Goal: Information Seeking & Learning: Find specific page/section

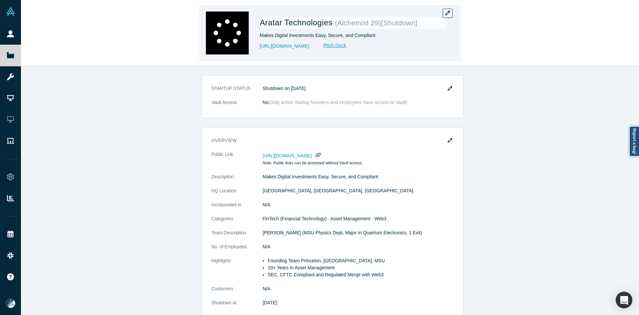
scroll to position [200, 0]
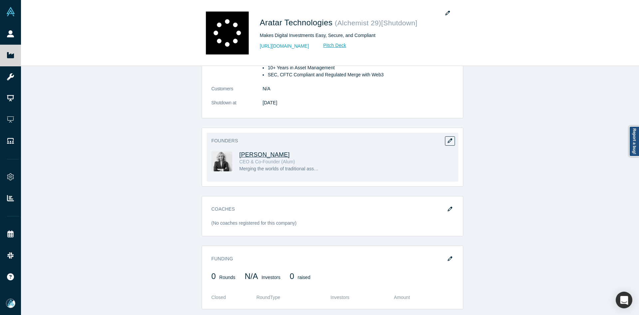
click at [267, 153] on span "Tanya Lyubimova" at bounding box center [264, 154] width 51 height 7
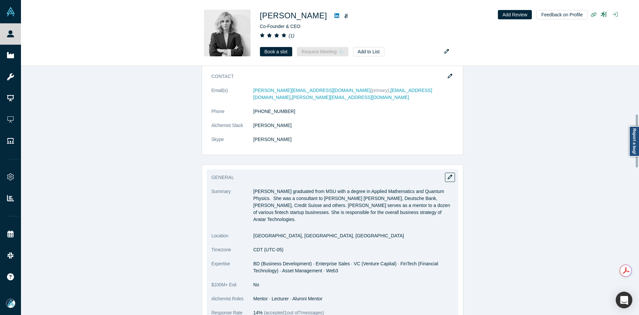
scroll to position [200, 0]
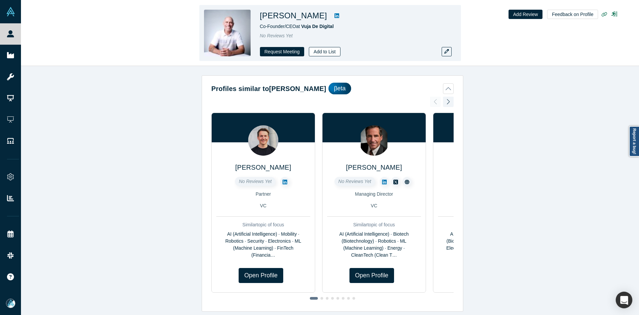
click at [323, 54] on button "Add to List" at bounding box center [324, 51] width 31 height 9
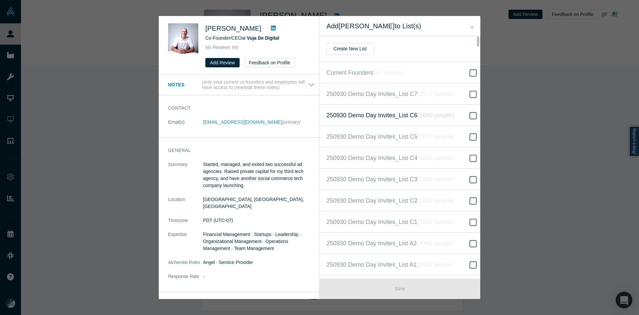
scroll to position [150, 0]
click at [392, 153] on span "250930 Demo Day Invites_Base List ( 16617 people )" at bounding box center [395, 157] width 137 height 9
click at [0, 0] on input "250930 Demo Day Invites_Base List ( 16617 people )" at bounding box center [0, 0] width 0 height 0
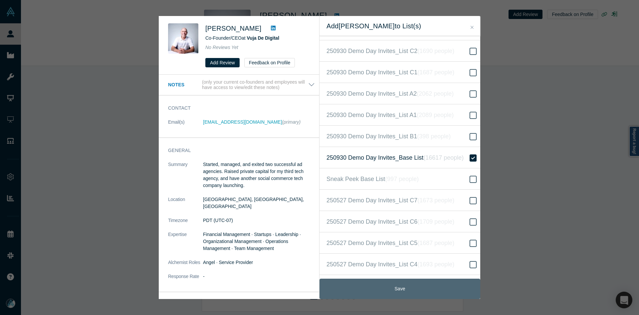
click at [402, 285] on button "Save" at bounding box center [400, 288] width 161 height 20
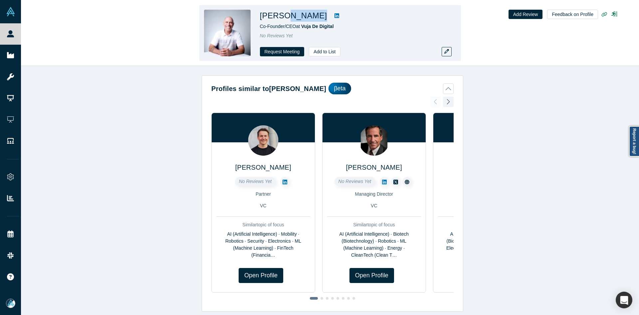
drag, startPoint x: 307, startPoint y: 18, endPoint x: 284, endPoint y: 17, distance: 22.7
click at [284, 17] on div "Todd Juneau" at bounding box center [353, 16] width 186 height 12
click at [294, 18] on h1 "Todd Juneau" at bounding box center [293, 16] width 67 height 12
copy h1 "Juneau"
drag, startPoint x: 305, startPoint y: 17, endPoint x: 280, endPoint y: 16, distance: 24.7
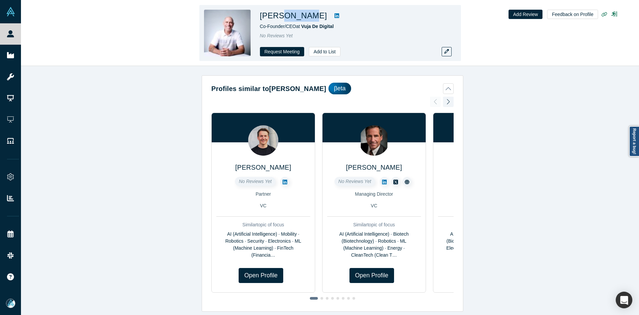
click at [280, 16] on h1 "Todd Juneau" at bounding box center [293, 16] width 67 height 12
copy span "Vuja De Digital"
drag, startPoint x: 317, startPoint y: 25, endPoint x: 301, endPoint y: 24, distance: 15.7
click at [301, 24] on div "Co-Founder/CEO at Vuja De Digital" at bounding box center [353, 26] width 186 height 7
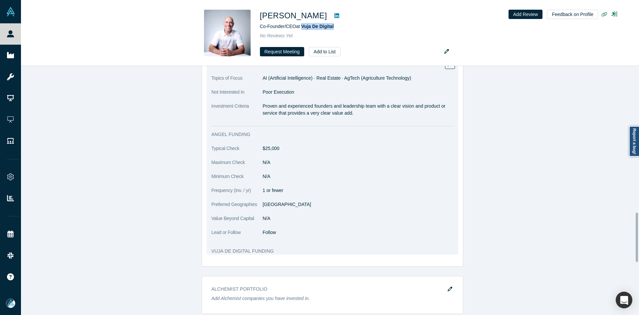
scroll to position [733, 0]
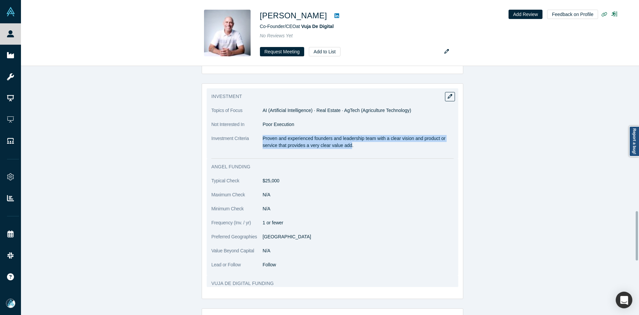
copy p "Proven and experienced founders and leadership team with a clear vision and pro…"
drag, startPoint x: 260, startPoint y: 138, endPoint x: 349, endPoint y: 148, distance: 89.1
click at [349, 148] on p "Proven and experienced founders and leadership team with a clear vision and pro…" at bounding box center [358, 142] width 191 height 14
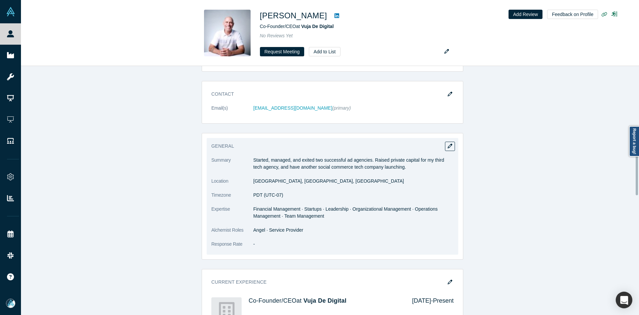
scroll to position [366, 0]
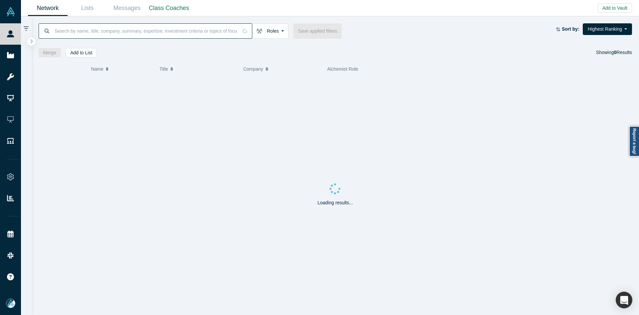
click at [189, 26] on input at bounding box center [146, 31] width 184 height 16
paste input "[PERSON_NAME]"
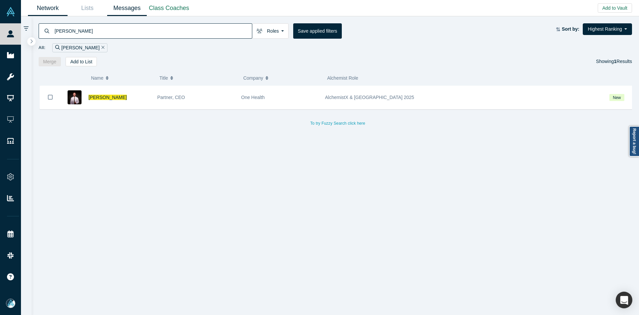
type input "[PERSON_NAME]"
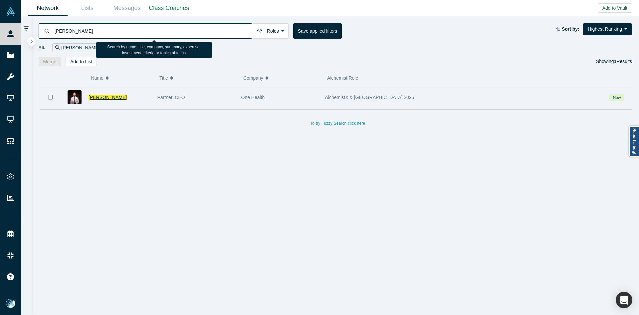
click at [102, 96] on span "[PERSON_NAME]" at bounding box center [108, 97] width 38 height 5
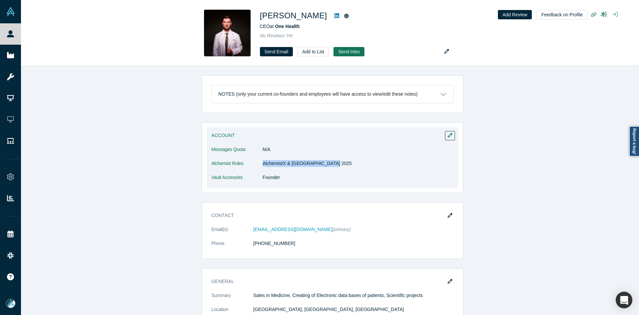
drag, startPoint x: 325, startPoint y: 163, endPoint x: 261, endPoint y: 164, distance: 64.6
click at [263, 164] on dd "AlchemistX & [GEOGRAPHIC_DATA] 2025" at bounding box center [358, 163] width 191 height 7
copy dd "AlchemistX & [GEOGRAPHIC_DATA] 2025"
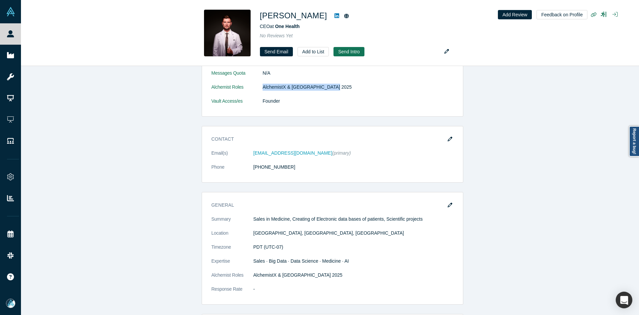
scroll to position [200, 0]
